Goal: Task Accomplishment & Management: Manage account settings

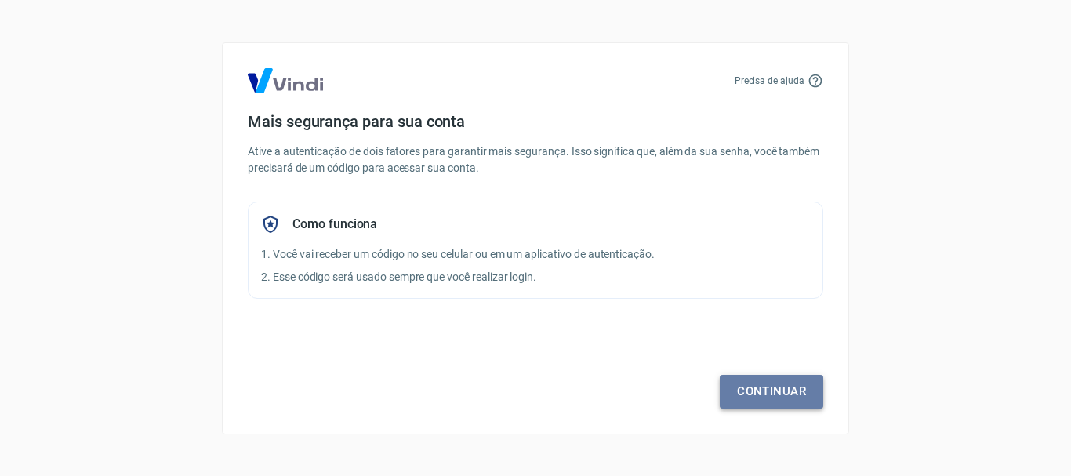
click at [759, 384] on link "Continuar" at bounding box center [771, 391] width 103 height 33
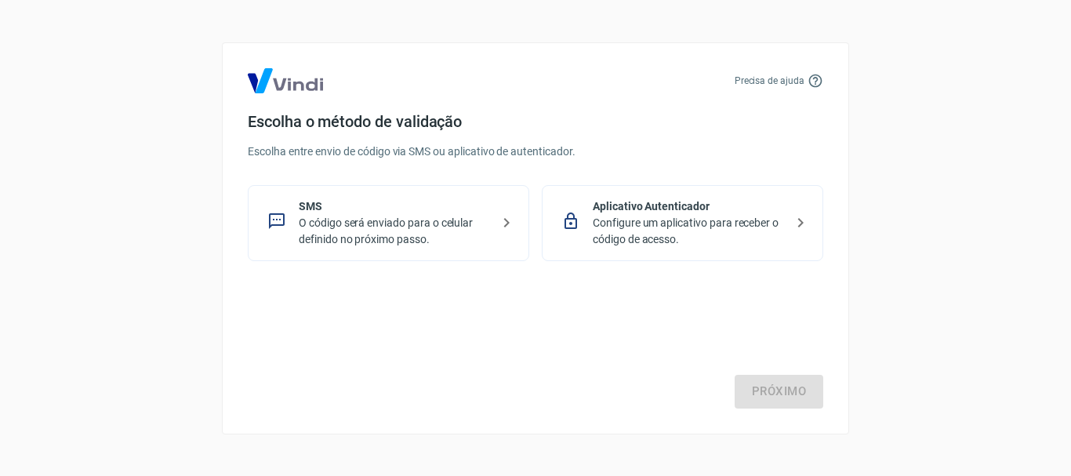
click at [382, 225] on p "O código será enviado para o celular definido no próximo passo." at bounding box center [395, 231] width 192 height 33
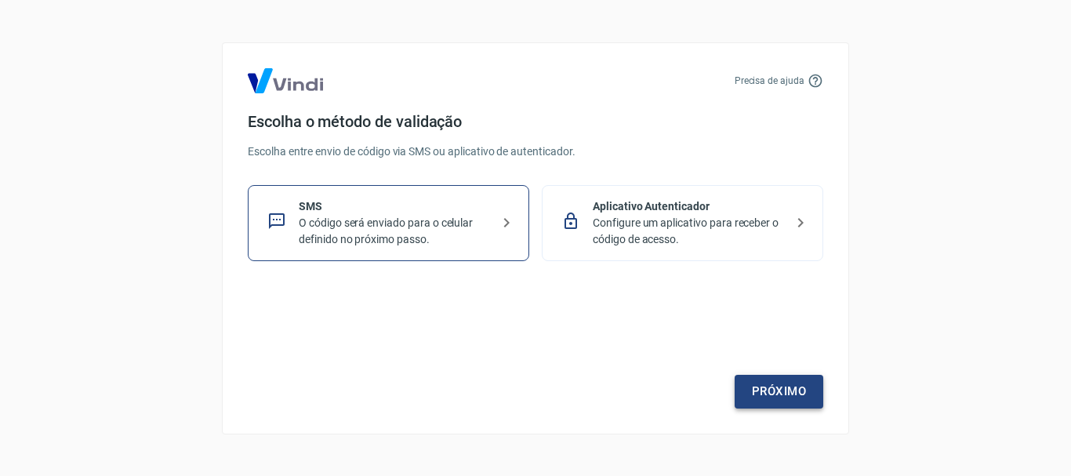
click at [757, 386] on link "Próximo" at bounding box center [779, 391] width 89 height 33
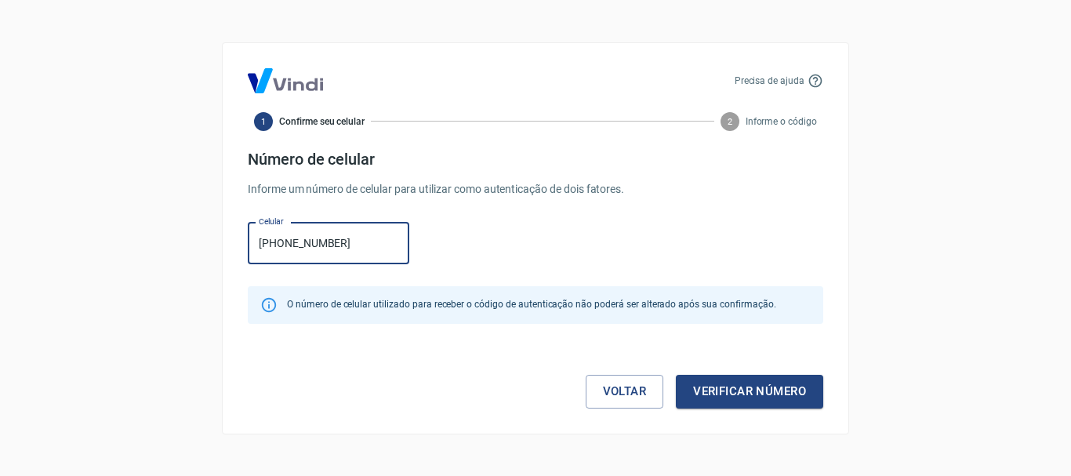
type input "[PHONE_NUMBER]"
click at [757, 386] on button "Verificar número" at bounding box center [749, 391] width 147 height 33
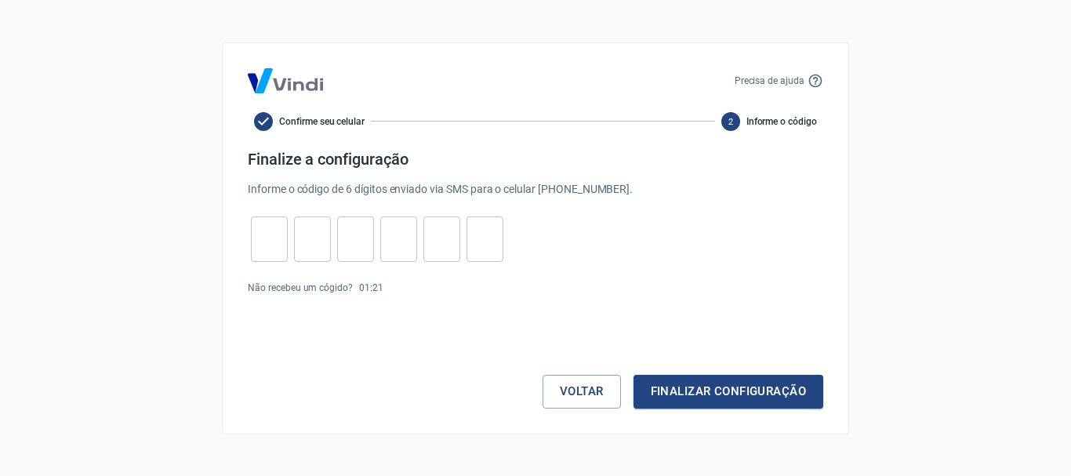
click at [250, 241] on div "​ ​ ​ ​ ​ ​" at bounding box center [377, 238] width 259 height 45
click at [261, 247] on input "tel" at bounding box center [269, 239] width 37 height 34
type input "7"
type input "1"
type input "0"
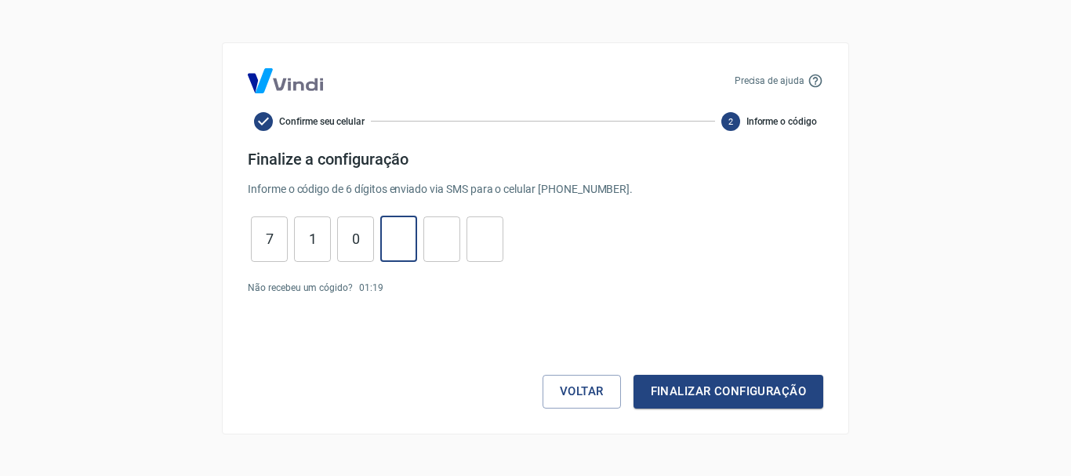
type input "3"
type input "4"
type input "6"
click at [633, 375] on button "Finalizar configuração" at bounding box center [728, 391] width 190 height 33
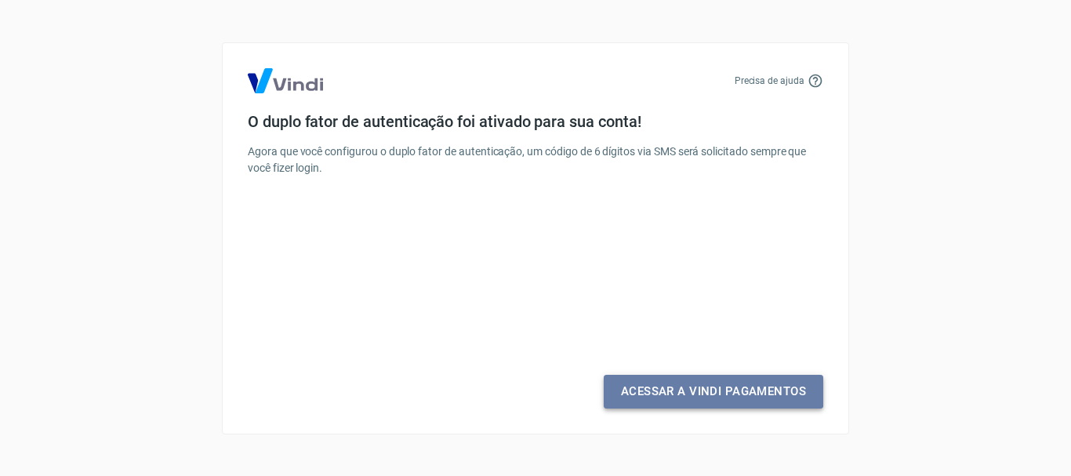
click at [650, 388] on link "Acessar a Vindi Pagamentos" at bounding box center [714, 391] width 220 height 33
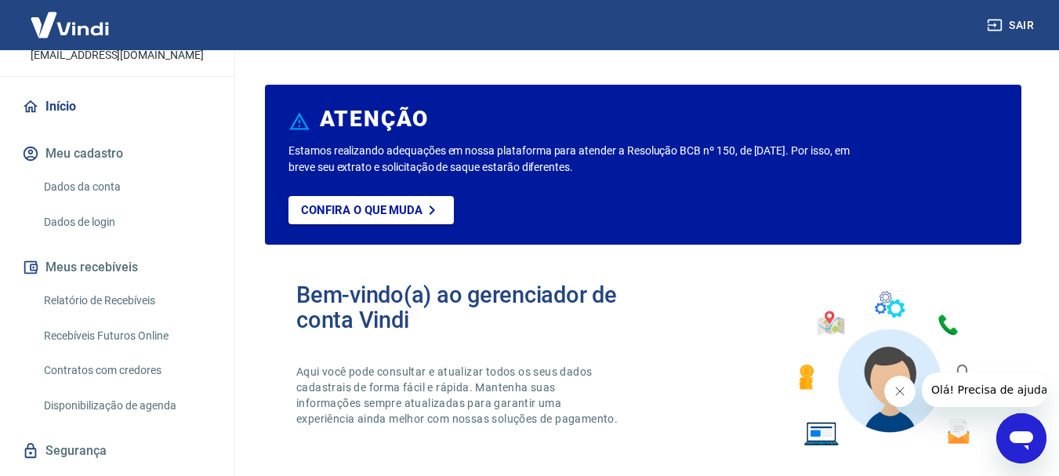
scroll to position [147, 0]
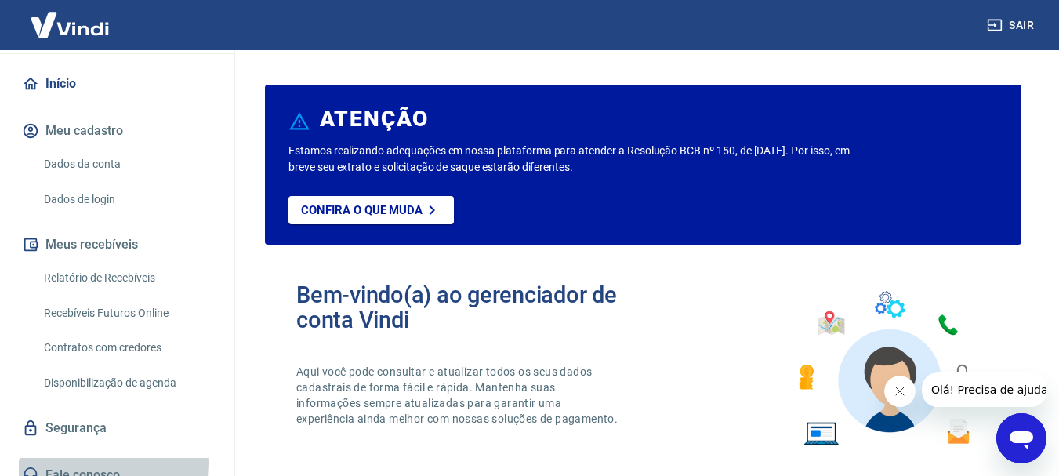
click at [91, 458] on link "Fale conosco" at bounding box center [117, 475] width 197 height 34
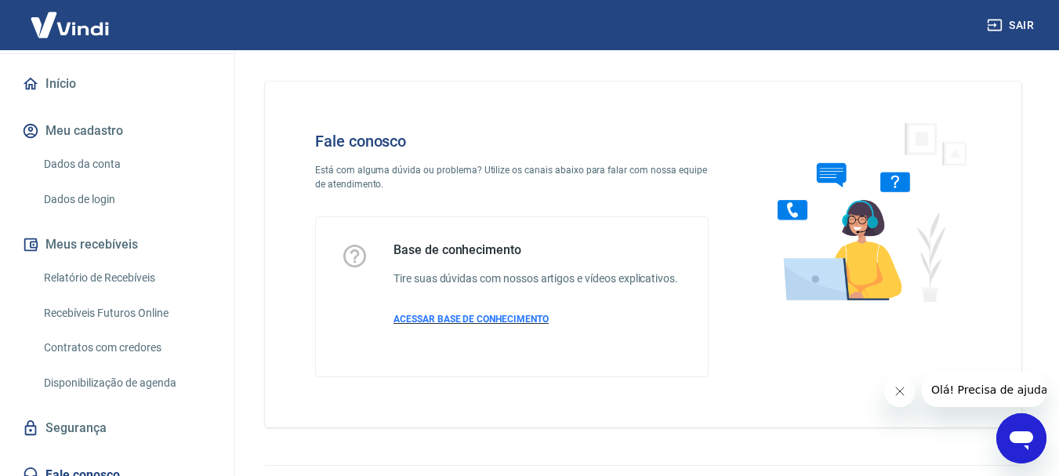
click at [460, 318] on span "ACESSAR BASE DE CONHECIMENTO" at bounding box center [471, 319] width 155 height 11
